Goal: Navigation & Orientation: Understand site structure

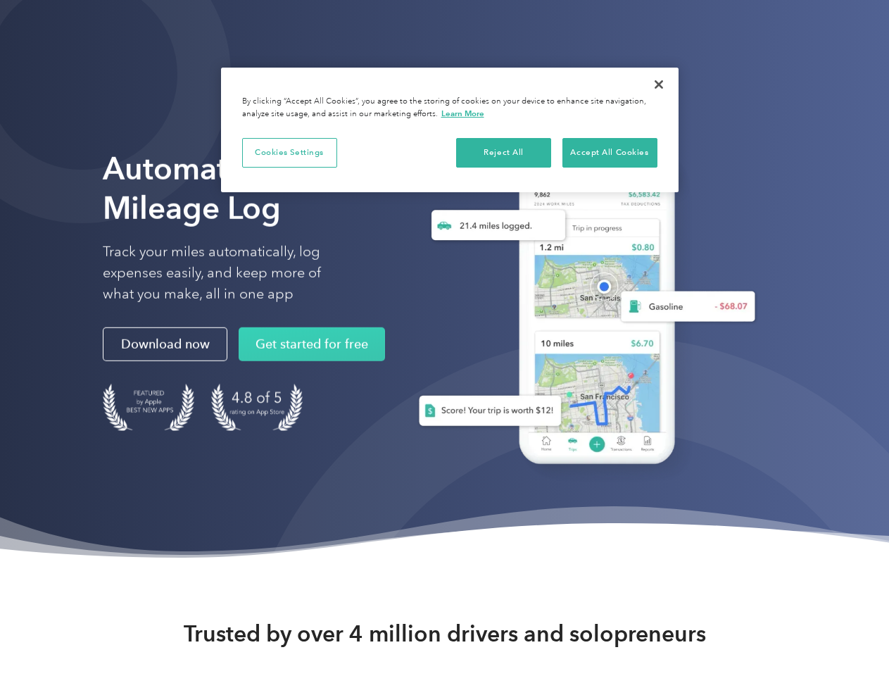
click at [289, 152] on button "Cookies Settings" at bounding box center [289, 153] width 95 height 30
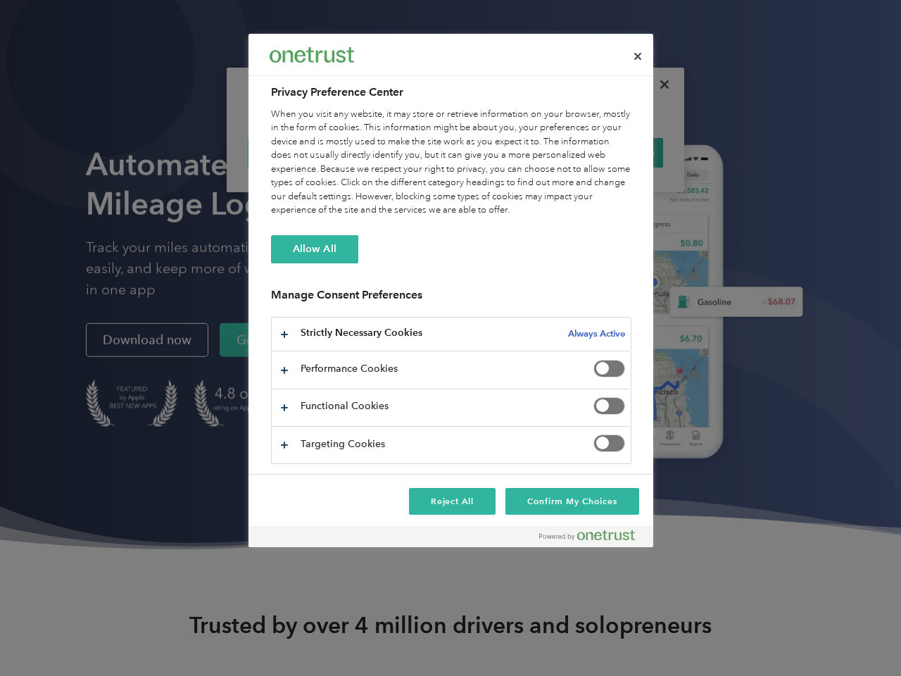
click at [504, 152] on div "When you visit any website, it may store or retrieve information on your browse…" at bounding box center [451, 163] width 360 height 110
click at [610, 152] on div "When you visit any website, it may store or retrieve information on your browse…" at bounding box center [451, 163] width 360 height 110
click at [659, 84] on div at bounding box center [450, 338] width 901 height 676
